Goal: Task Accomplishment & Management: Manage account settings

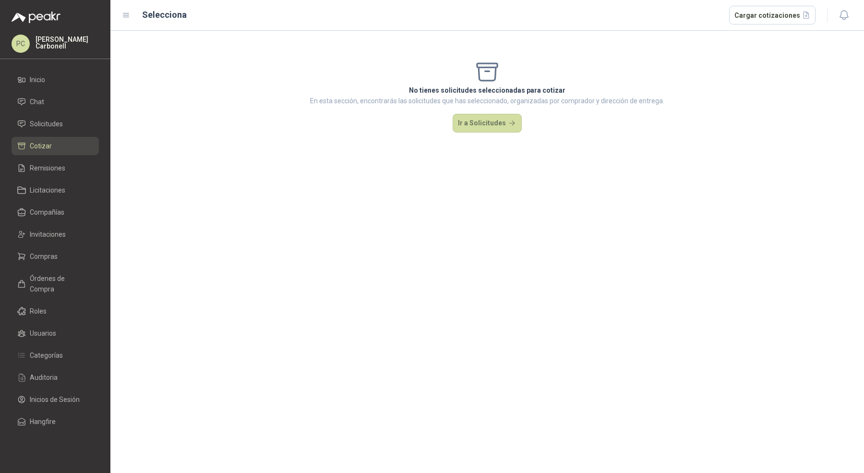
click at [66, 133] on ul "Inicio Chat Solicitudes Cotizar Remisiones Licitaciones Compañías Invitaciones …" at bounding box center [55, 253] width 110 height 364
click at [69, 125] on li "Solicitudes" at bounding box center [55, 124] width 76 height 11
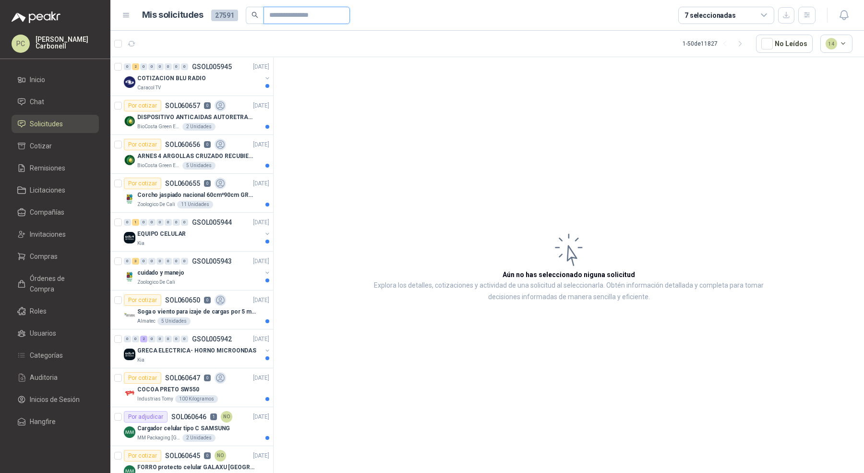
click at [284, 16] on input "text" at bounding box center [302, 15] width 67 height 16
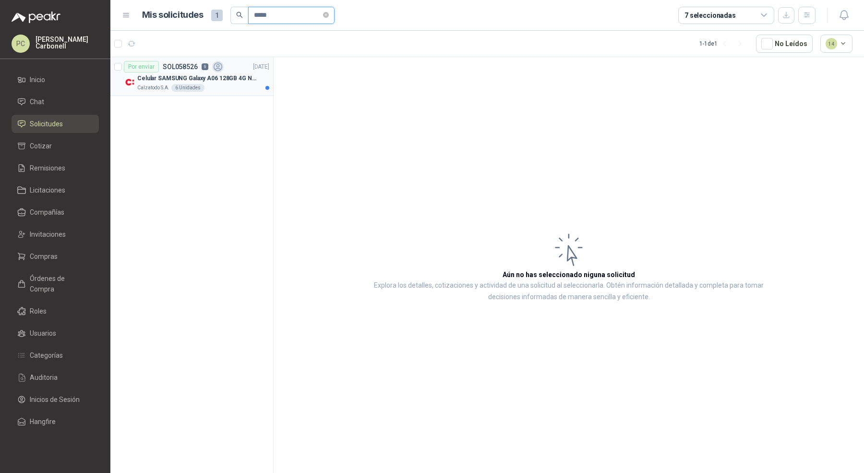
type input "*****"
click at [223, 82] on p "Celular SAMSUNG Galaxy A06 128GB 4G Negro" at bounding box center [197, 78] width 120 height 9
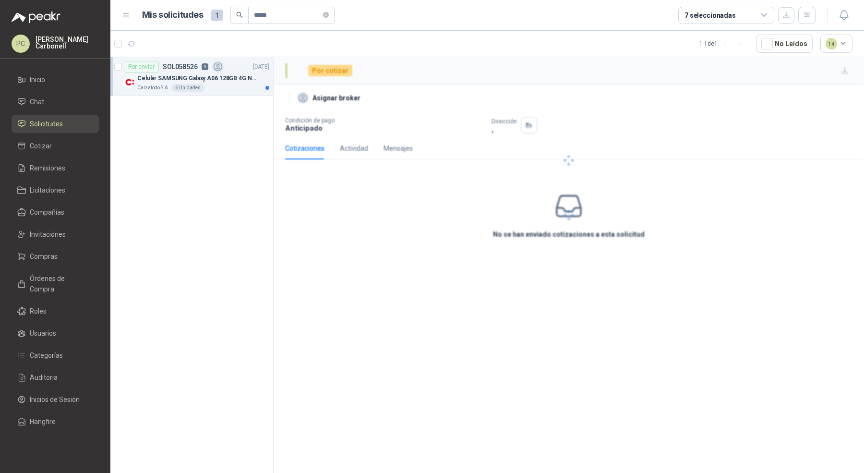
click at [224, 82] on p "Celular SAMSUNG Galaxy A06 128GB 4G Negro" at bounding box center [197, 78] width 120 height 9
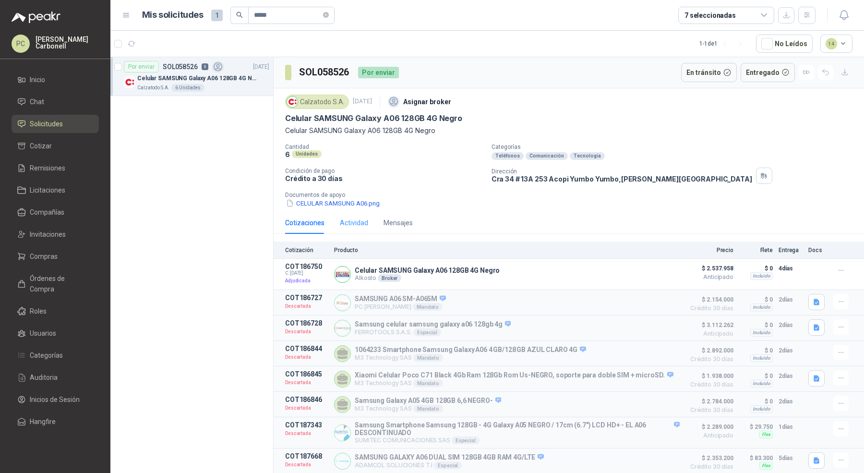
click at [362, 229] on div "Actividad" at bounding box center [354, 223] width 28 height 22
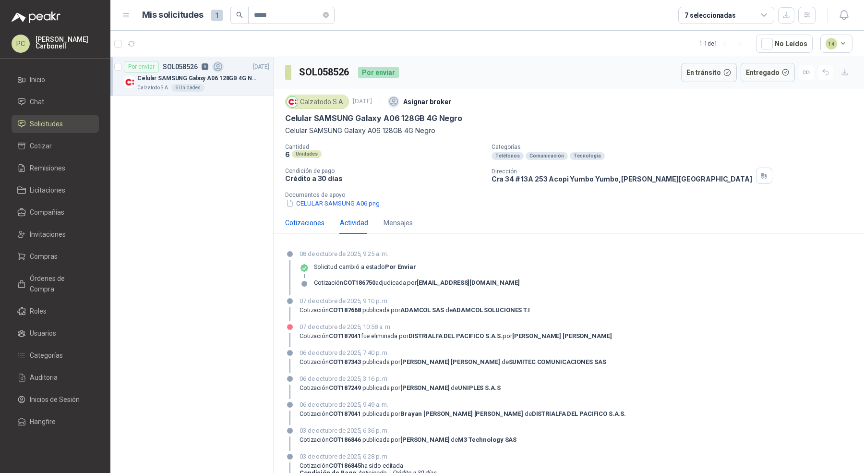
click at [300, 218] on div "Cotizaciones" at bounding box center [304, 223] width 39 height 11
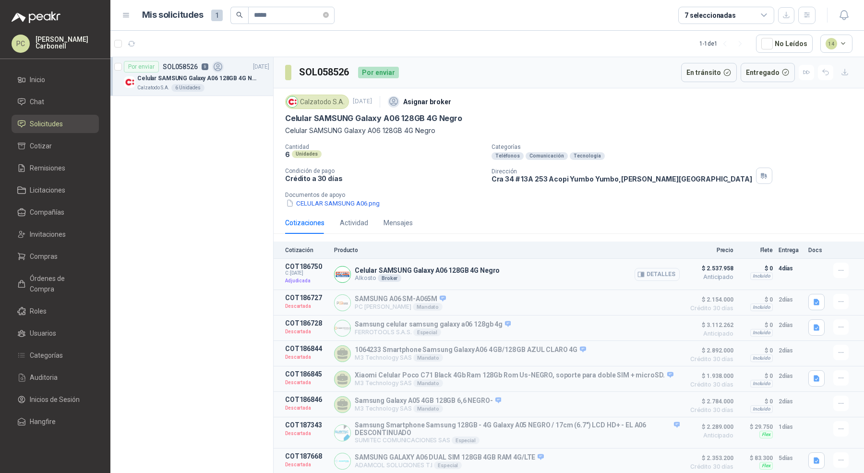
click at [647, 277] on button "Detalles" at bounding box center [657, 274] width 45 height 13
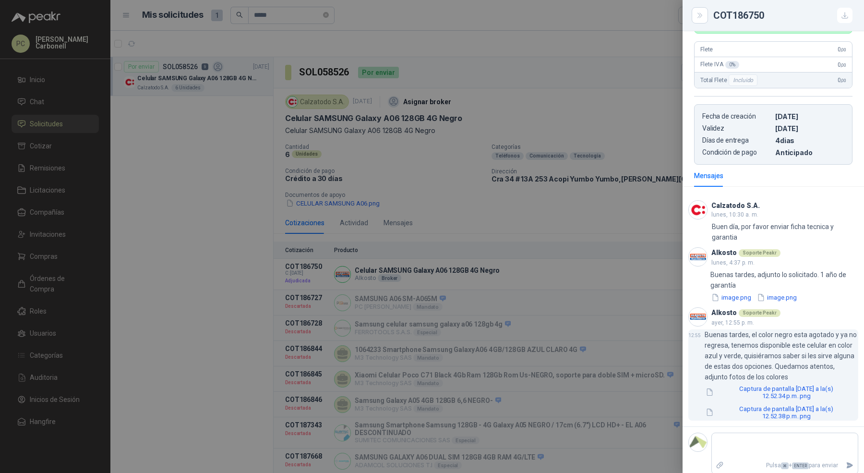
scroll to position [301, 0]
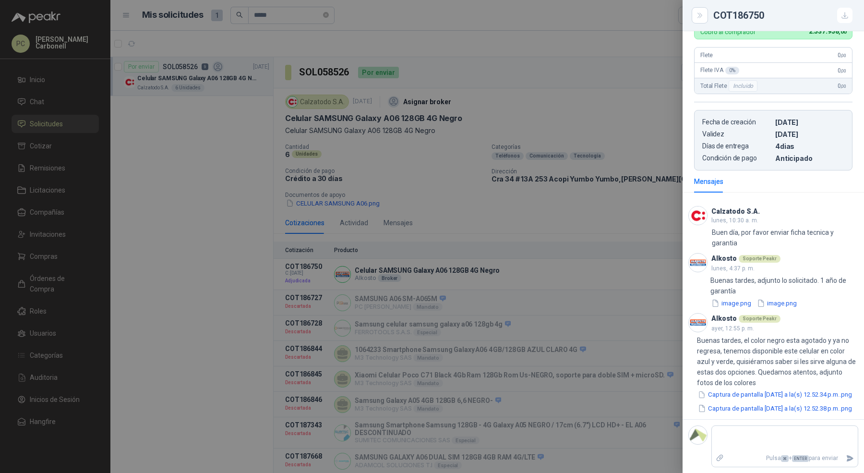
click at [204, 179] on div at bounding box center [432, 236] width 864 height 473
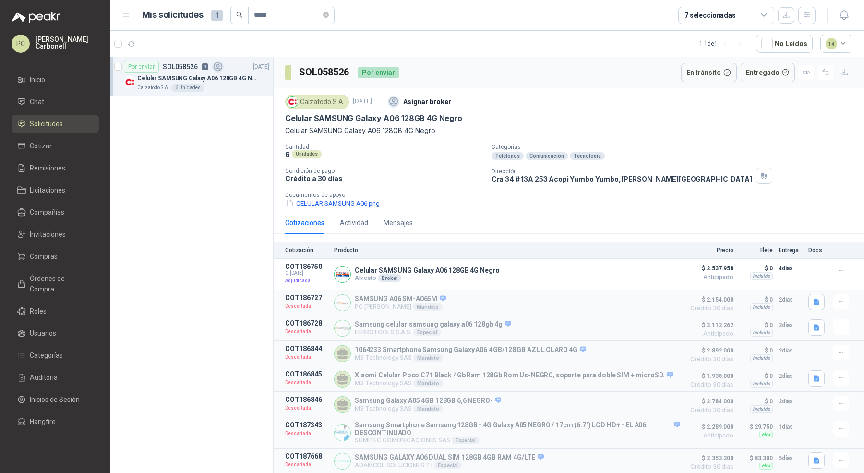
click at [67, 129] on link "Solicitudes" at bounding box center [55, 124] width 87 height 18
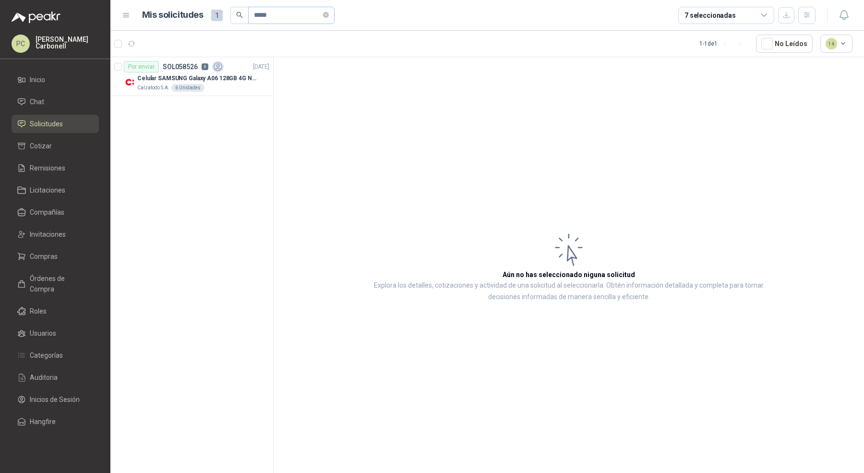
click at [334, 10] on span "*****" at bounding box center [291, 15] width 86 height 17
click at [331, 12] on span "*****" at bounding box center [291, 15] width 86 height 17
click at [330, 12] on span "*****" at bounding box center [291, 15] width 86 height 17
click at [328, 12] on icon "close-circle" at bounding box center [326, 15] width 6 height 6
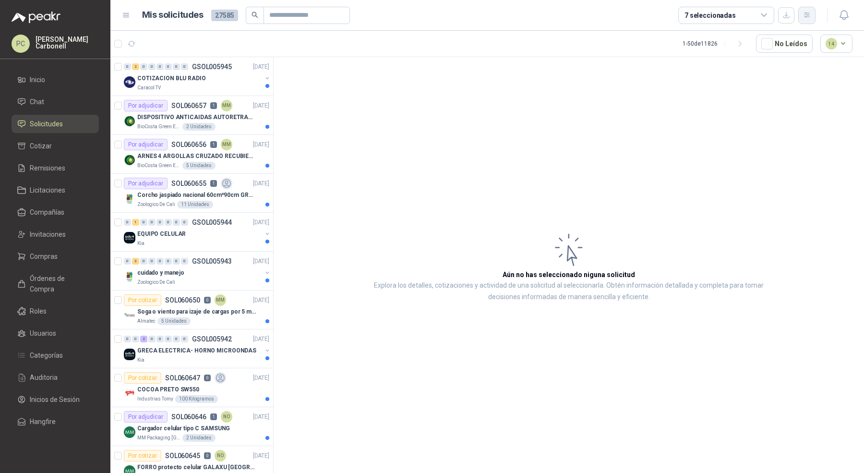
click at [814, 12] on button "button" at bounding box center [807, 15] width 17 height 17
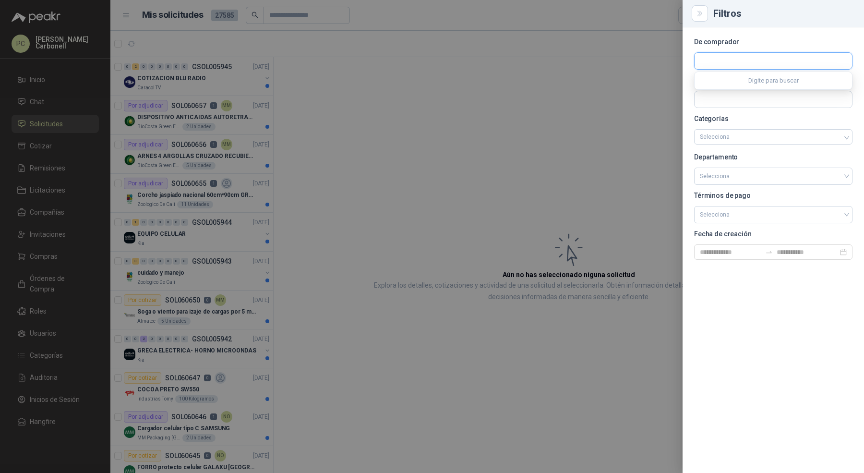
click at [779, 65] on input "text" at bounding box center [774, 61] width 158 height 16
type input "****"
click at [777, 79] on div "Lafayette SAS NIT : 860001965" at bounding box center [774, 84] width 142 height 11
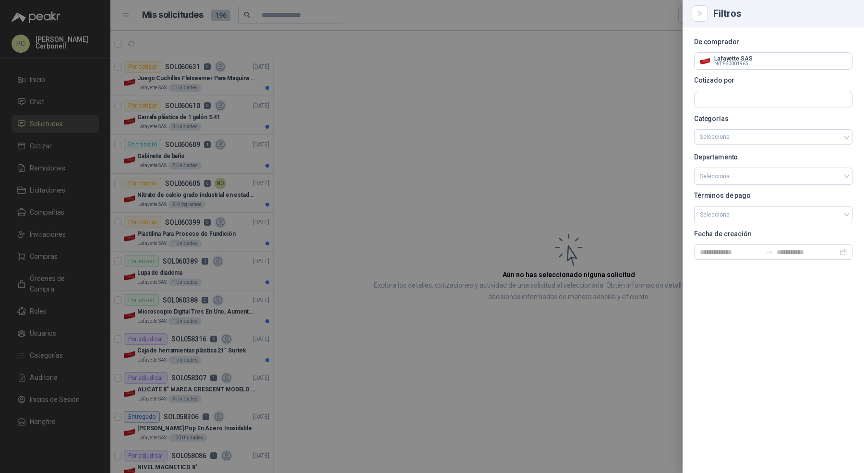
click at [297, 112] on div at bounding box center [432, 236] width 864 height 473
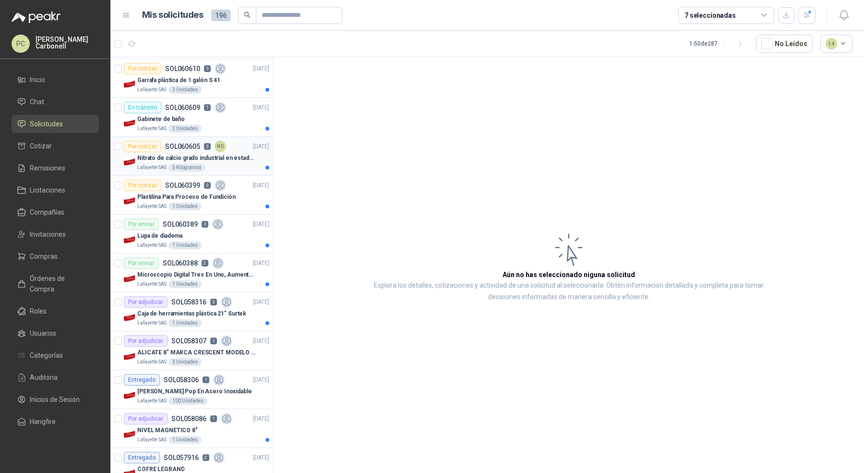
scroll to position [69, 0]
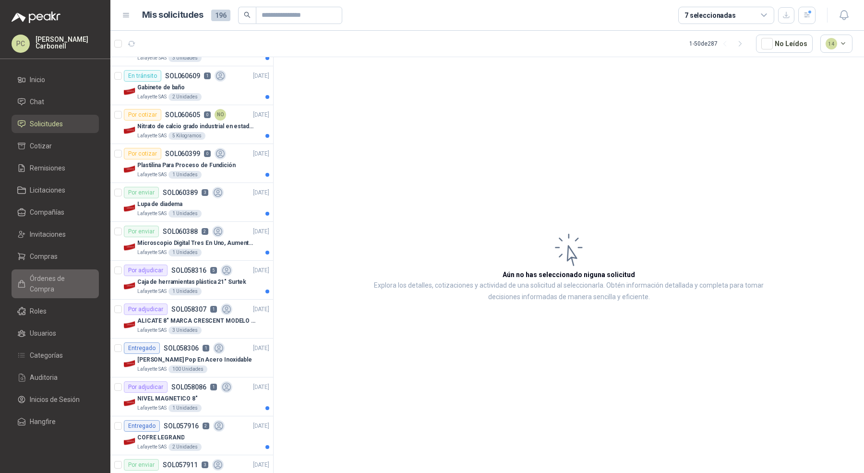
click at [66, 279] on span "Órdenes de Compra" at bounding box center [60, 283] width 60 height 21
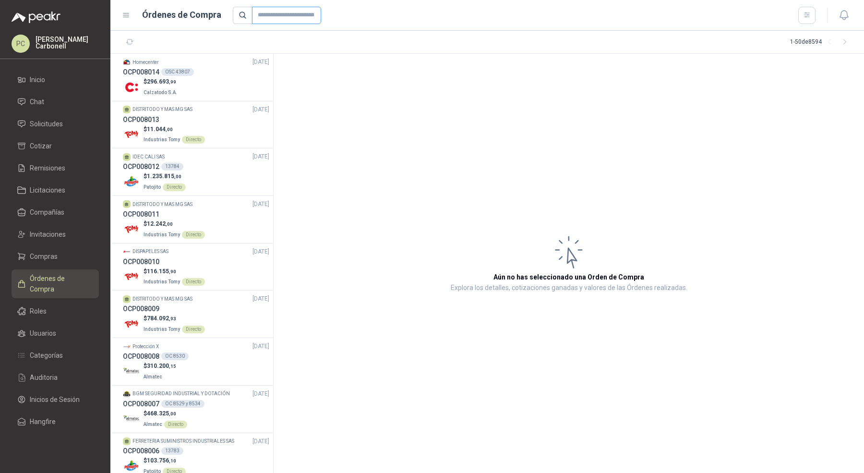
click at [274, 14] on input "text" at bounding box center [286, 15] width 69 height 17
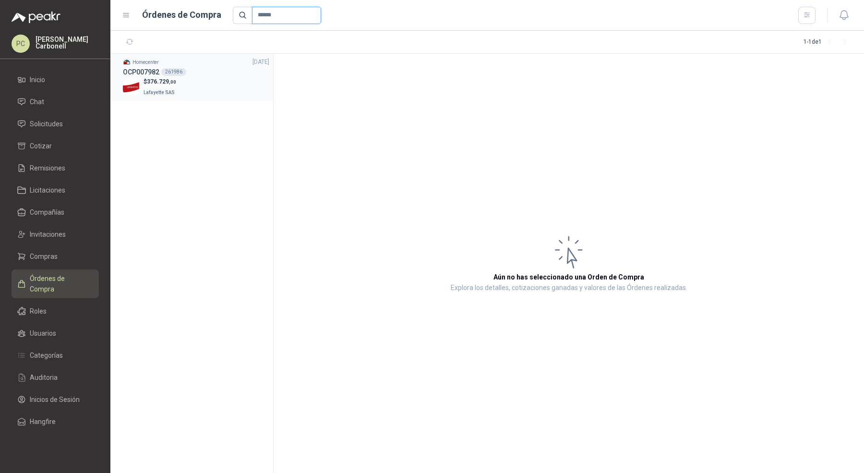
type input "******"
click at [222, 78] on div "$ 376.729 ,00 Lafayette SAS" at bounding box center [196, 87] width 146 height 20
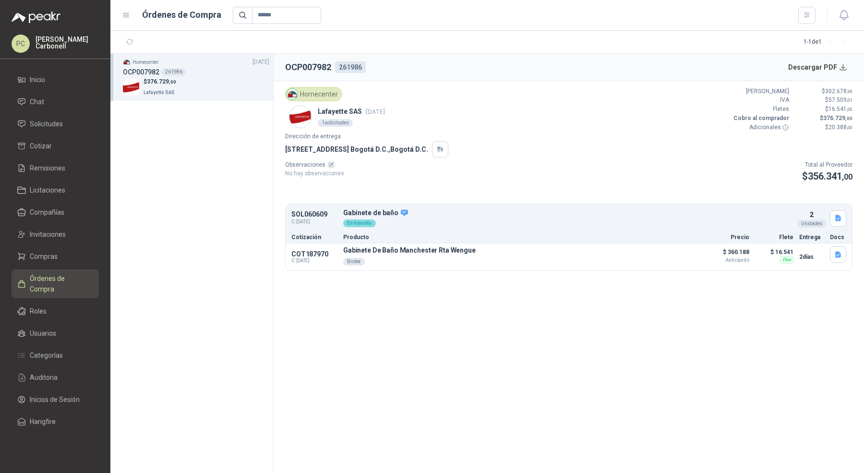
click at [308, 213] on p "SOL060609" at bounding box center [315, 214] width 46 height 7
copy p "SOL060609"
click at [72, 129] on link "Solicitudes" at bounding box center [55, 124] width 87 height 18
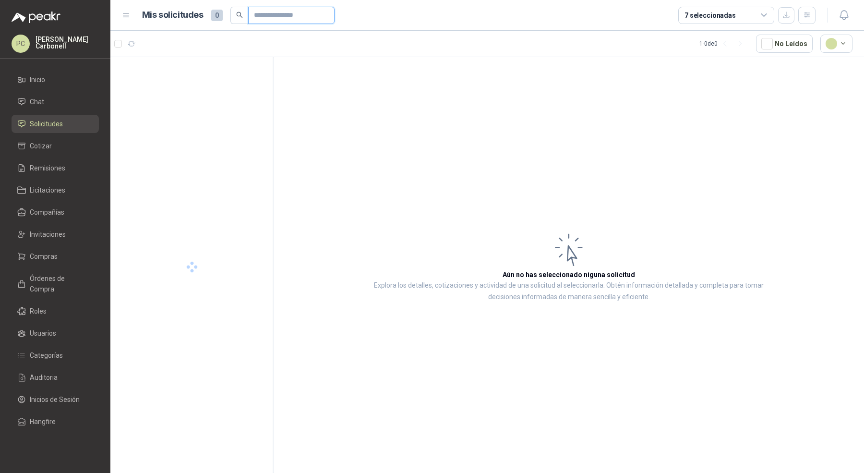
click at [310, 22] on input "text" at bounding box center [287, 15] width 67 height 16
paste input "*********"
click at [219, 81] on div "Gabinete de baño" at bounding box center [203, 79] width 132 height 12
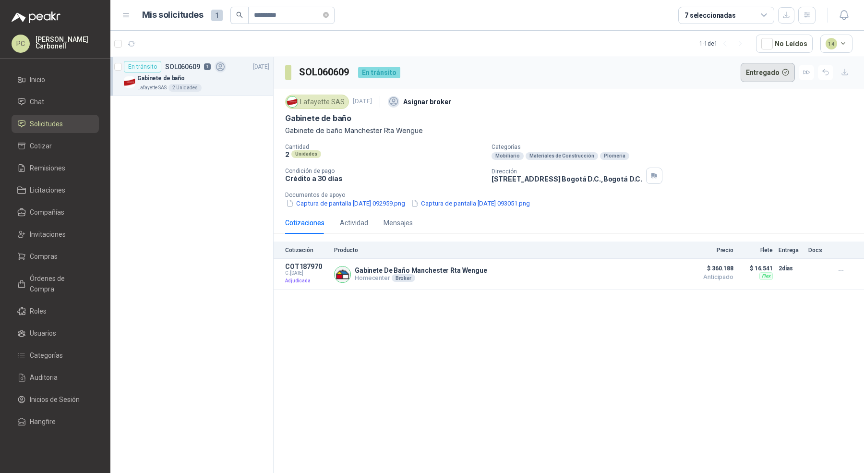
click at [769, 74] on button "Entregado" at bounding box center [768, 72] width 55 height 19
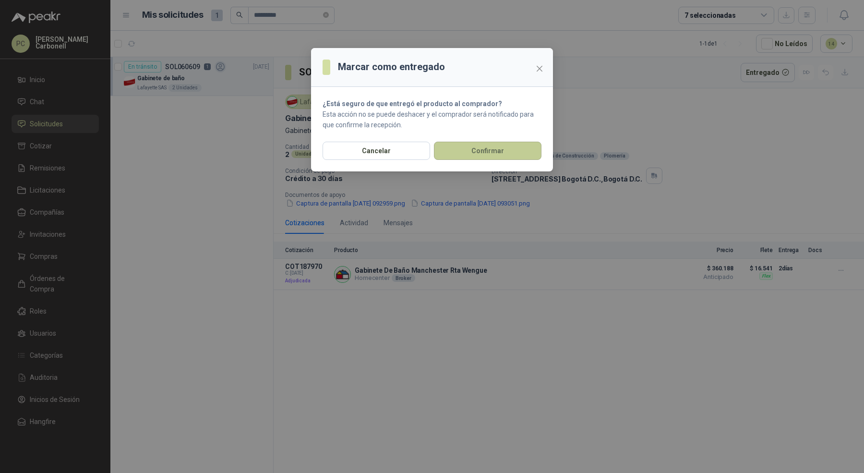
click at [535, 156] on button "Confirmar" at bounding box center [488, 151] width 108 height 18
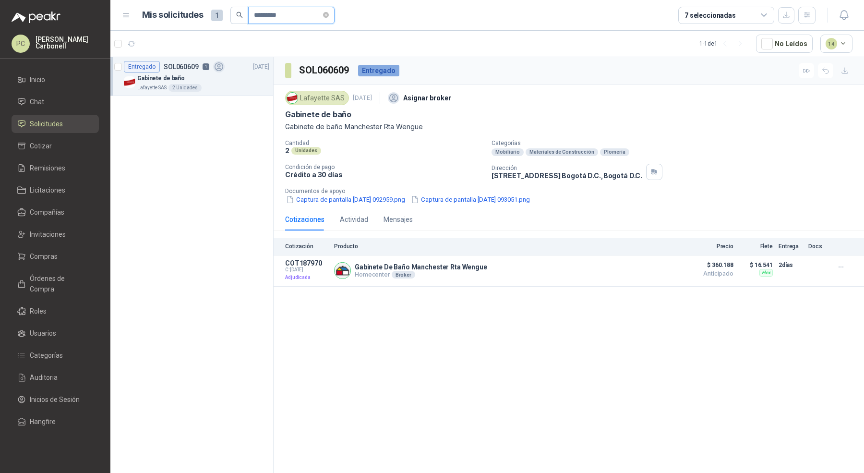
click at [279, 16] on input "*********" at bounding box center [287, 15] width 67 height 16
type input "*"
type input "*****"
click at [230, 75] on div "Diadema para telefono" at bounding box center [203, 79] width 132 height 12
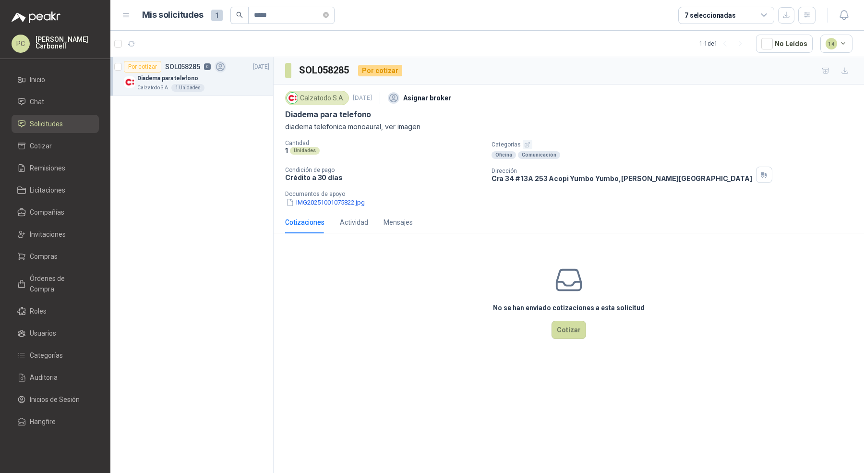
click at [407, 243] on div "No se han enviado cotizaciones a esta solicitud Cotizar" at bounding box center [569, 302] width 591 height 122
click at [407, 221] on div "Mensajes" at bounding box center [398, 222] width 29 height 11
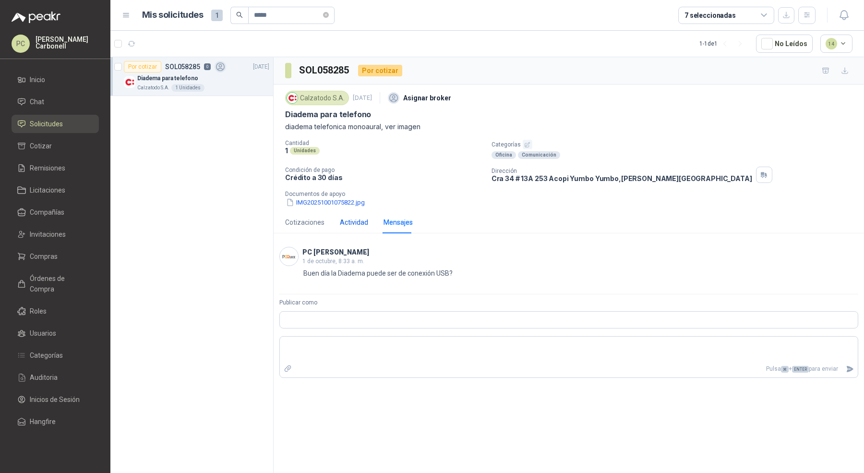
click at [355, 219] on div "Actividad" at bounding box center [354, 222] width 28 height 11
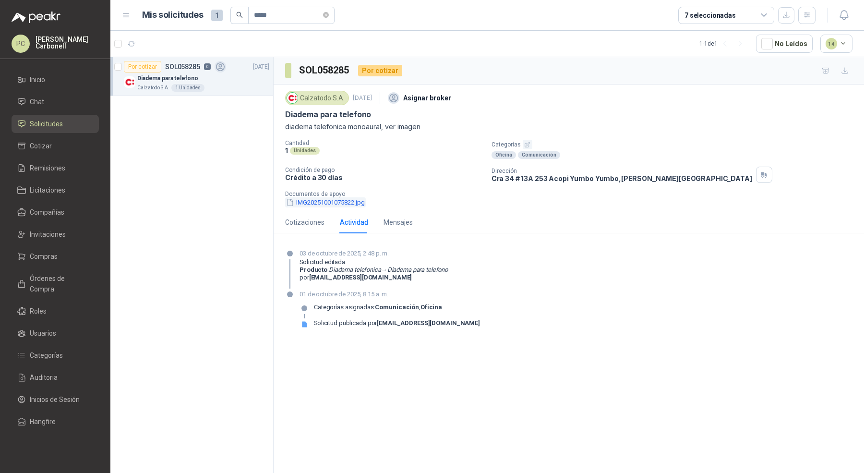
click at [321, 202] on button "IMG20251001075822.jpg" at bounding box center [325, 202] width 81 height 10
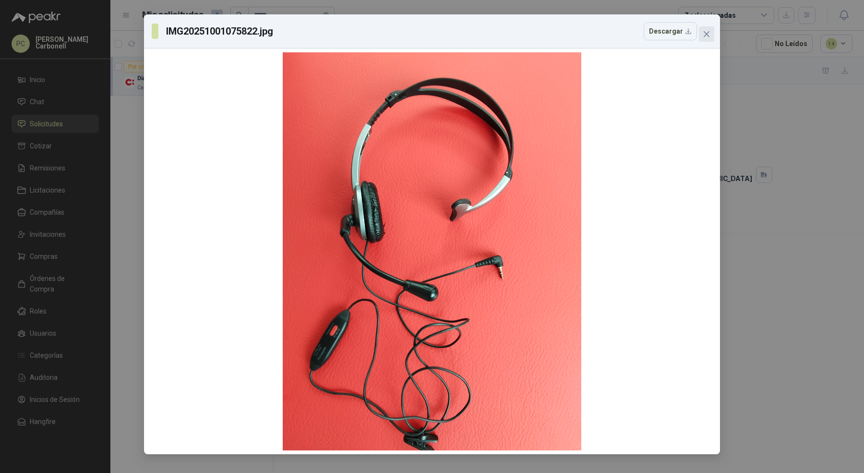
click at [708, 38] on button "Close" at bounding box center [706, 33] width 15 height 15
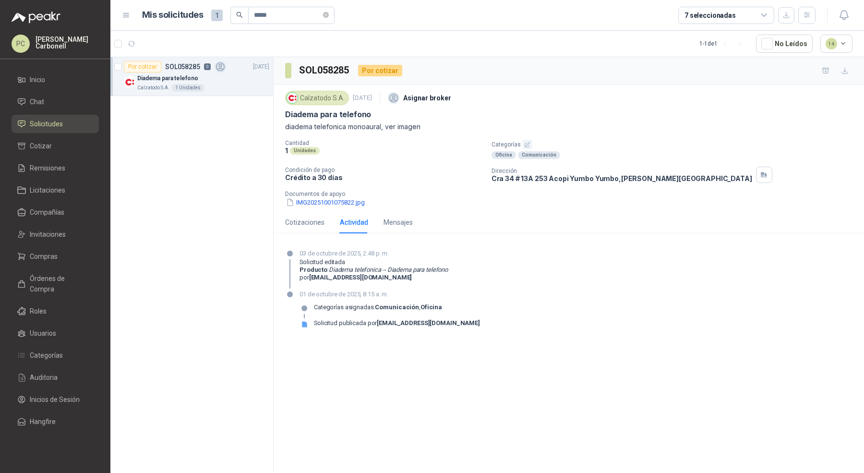
click at [380, 222] on div "Cotizaciones Actividad Mensajes" at bounding box center [349, 222] width 128 height 22
click at [402, 219] on div "Mensajes" at bounding box center [398, 222] width 29 height 11
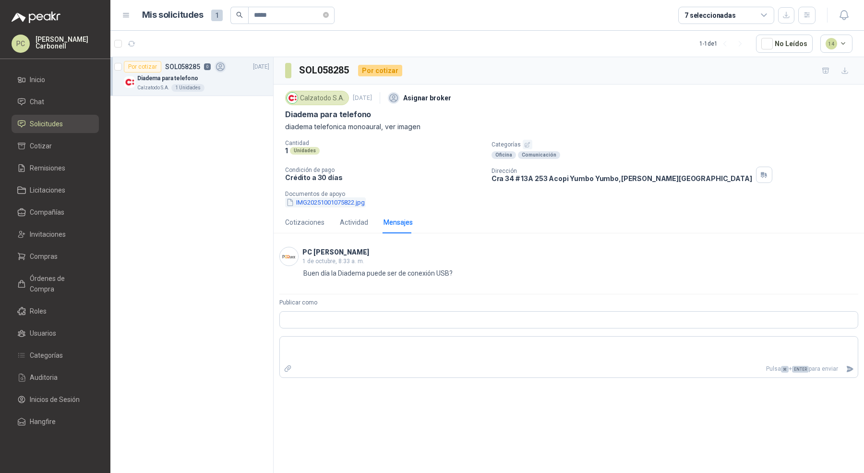
click at [358, 203] on button "IMG20251001075822.jpg" at bounding box center [325, 202] width 81 height 10
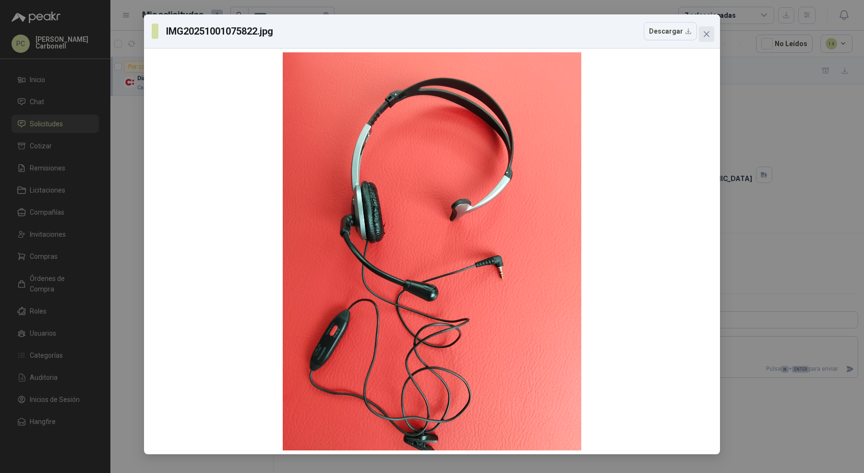
click at [707, 35] on icon "close" at bounding box center [707, 34] width 8 height 8
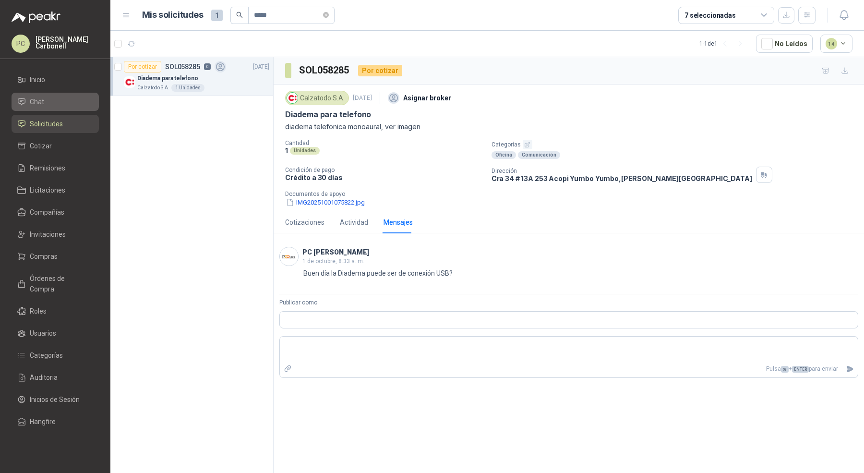
click at [67, 109] on link "Chat" at bounding box center [55, 102] width 87 height 18
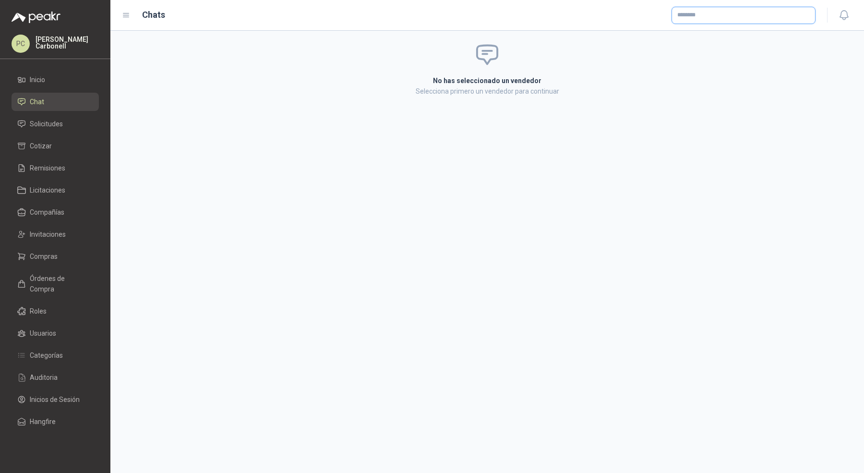
click at [763, 15] on input "text" at bounding box center [743, 15] width 143 height 16
type input "******"
click at [699, 40] on span "NIT : 830507707" at bounding box center [711, 41] width 34 height 5
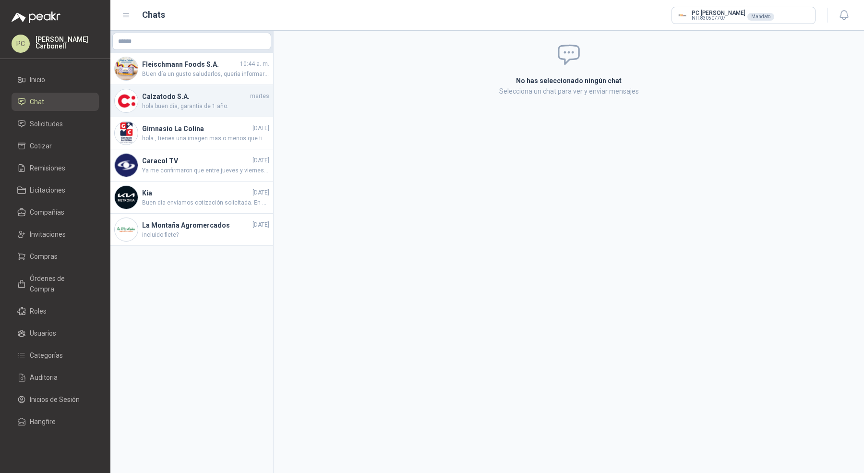
click at [226, 107] on span "hola buen día, garantía de 1 año." at bounding box center [205, 106] width 127 height 9
